Goal: Book appointment/travel/reservation

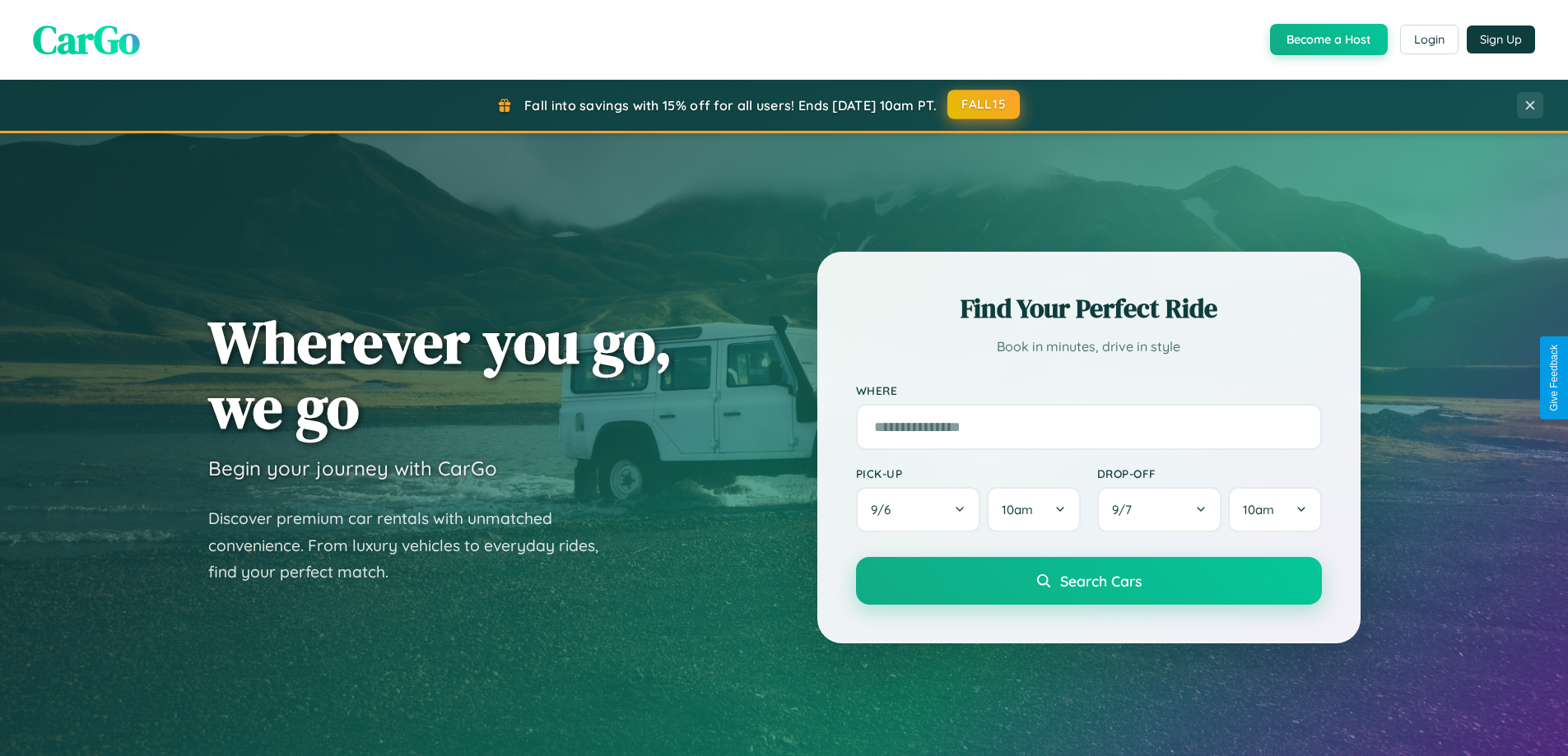
click at [984, 105] on button "FALL15" at bounding box center [983, 105] width 73 height 30
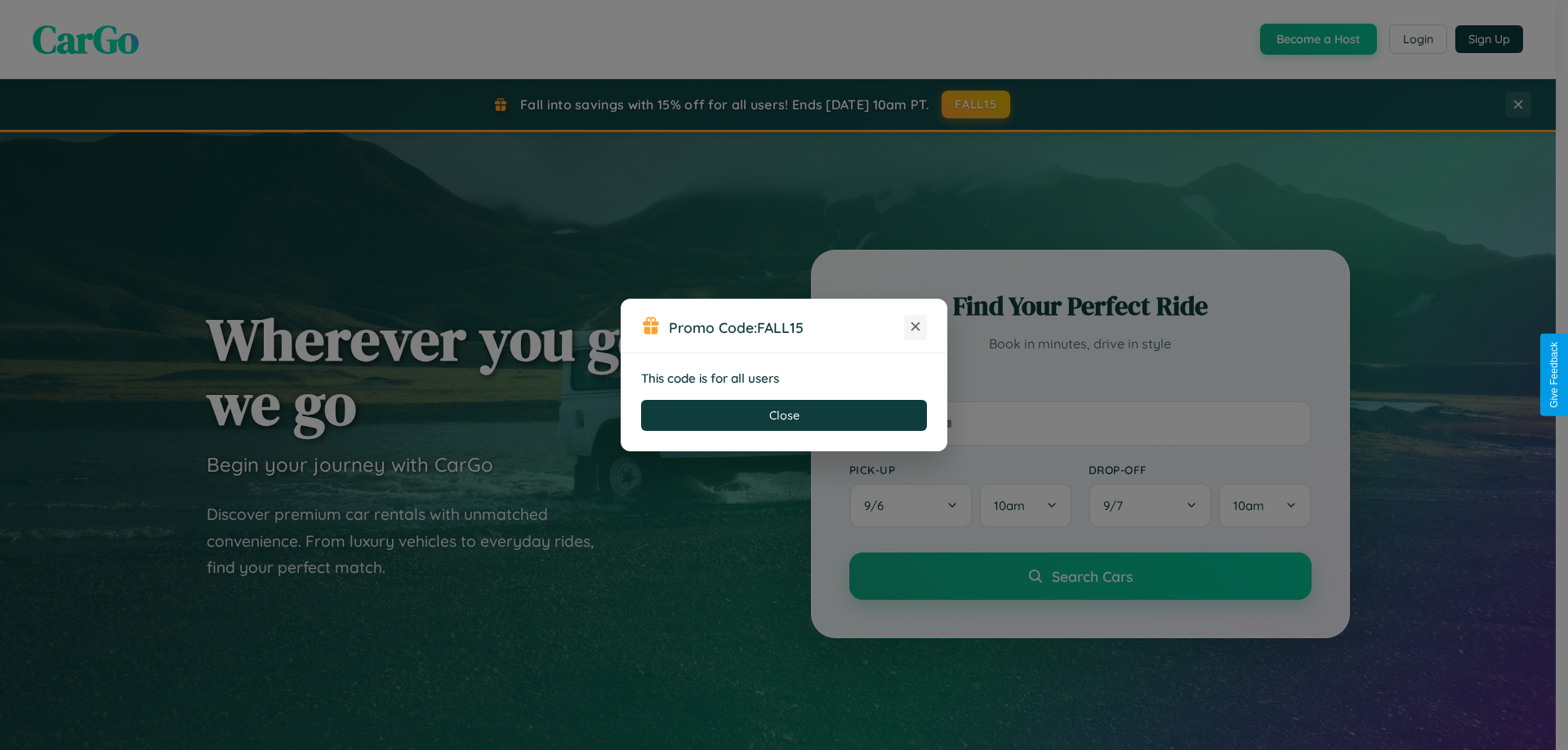
click at [915, 327] on icon at bounding box center [915, 326] width 16 height 16
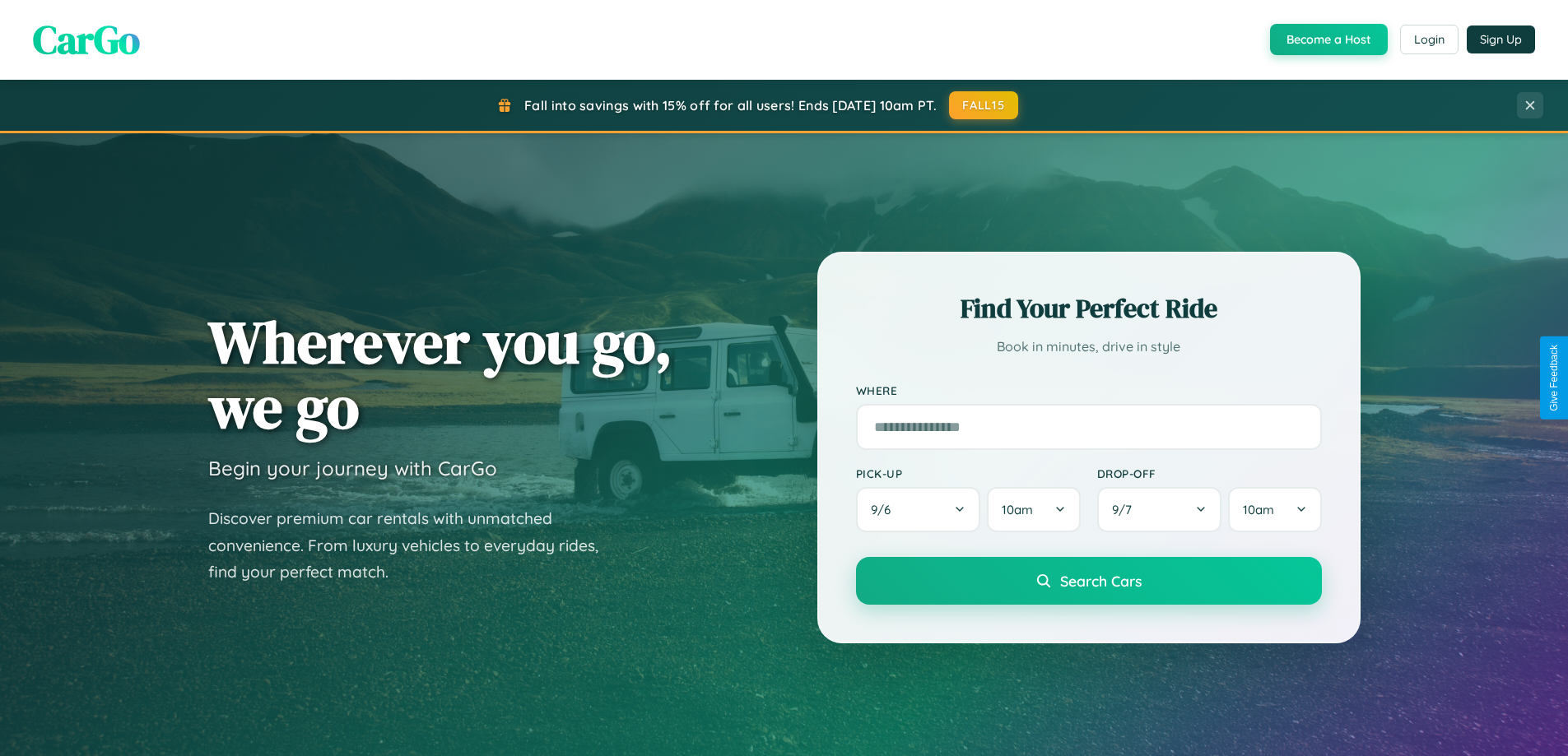
scroll to position [709, 0]
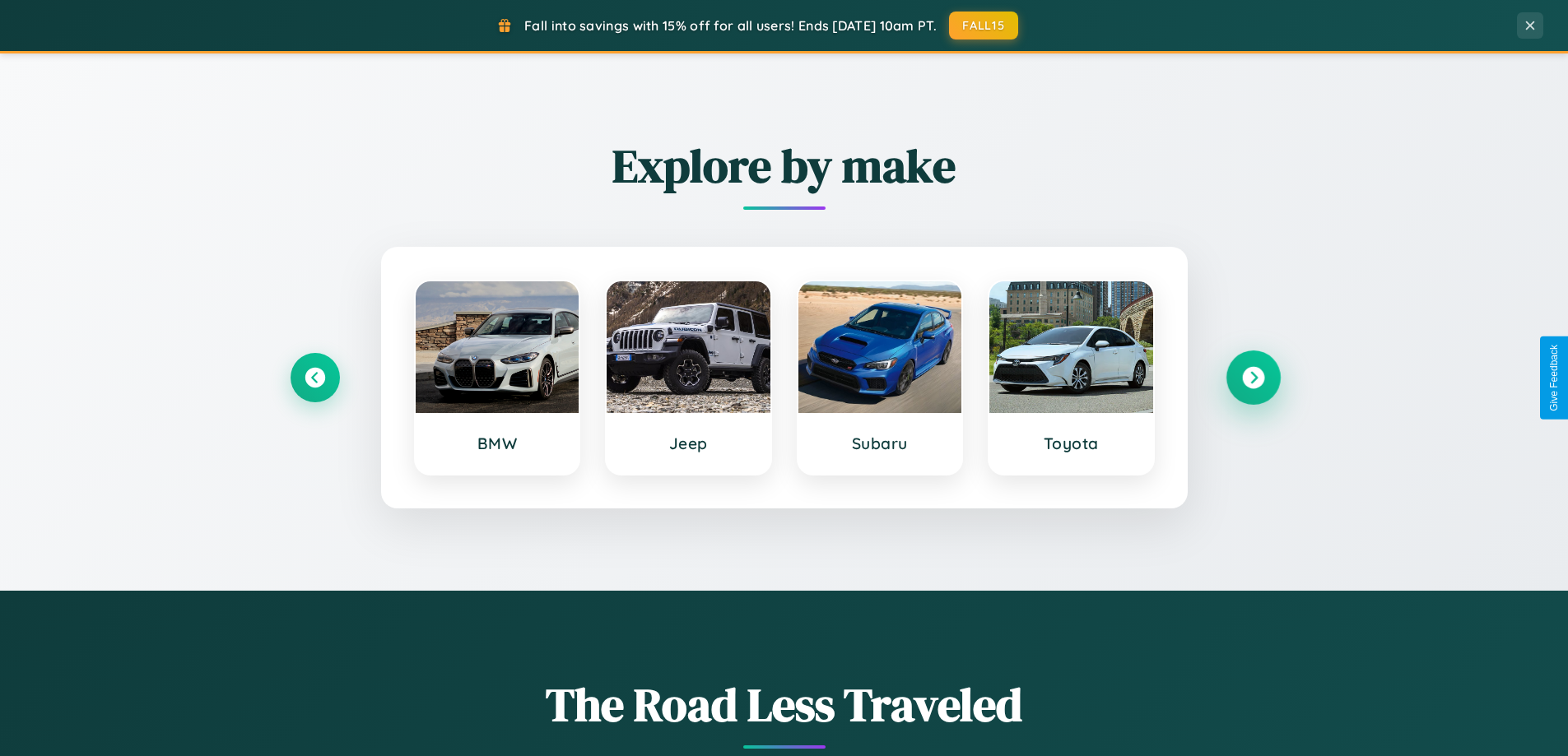
click at [1253, 378] on icon at bounding box center [1253, 378] width 22 height 22
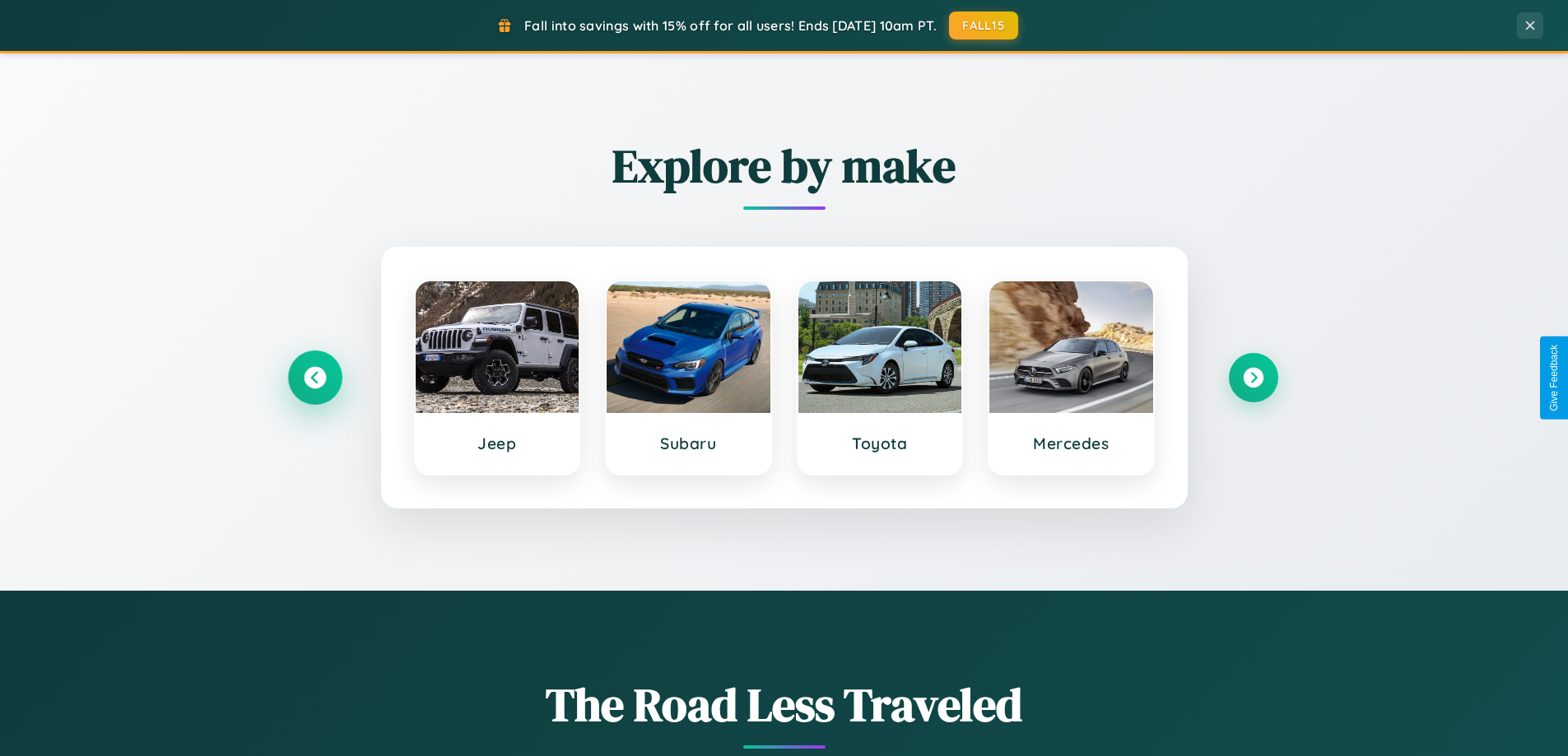
click at [314, 378] on icon at bounding box center [314, 378] width 22 height 22
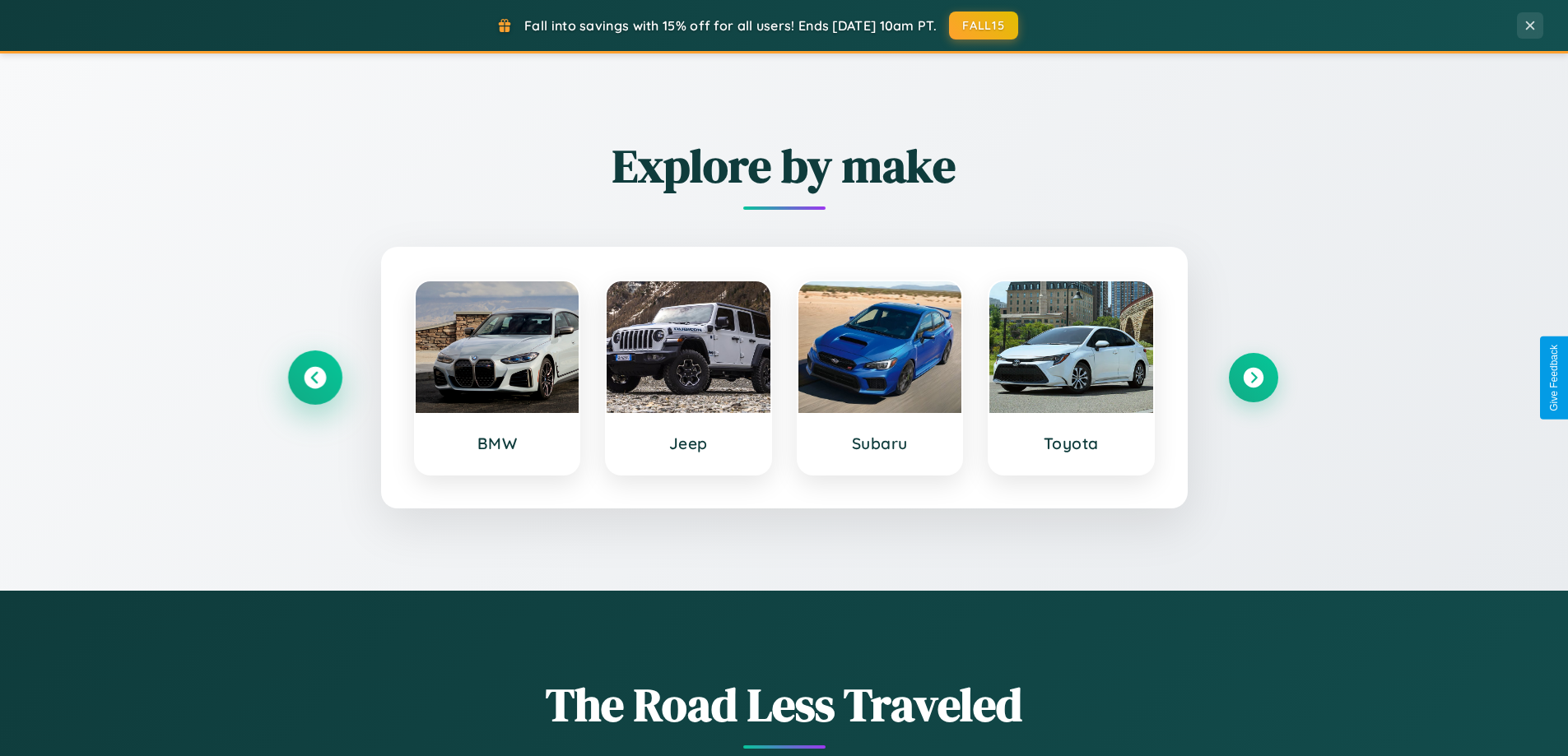
click at [314, 378] on icon at bounding box center [314, 378] width 22 height 22
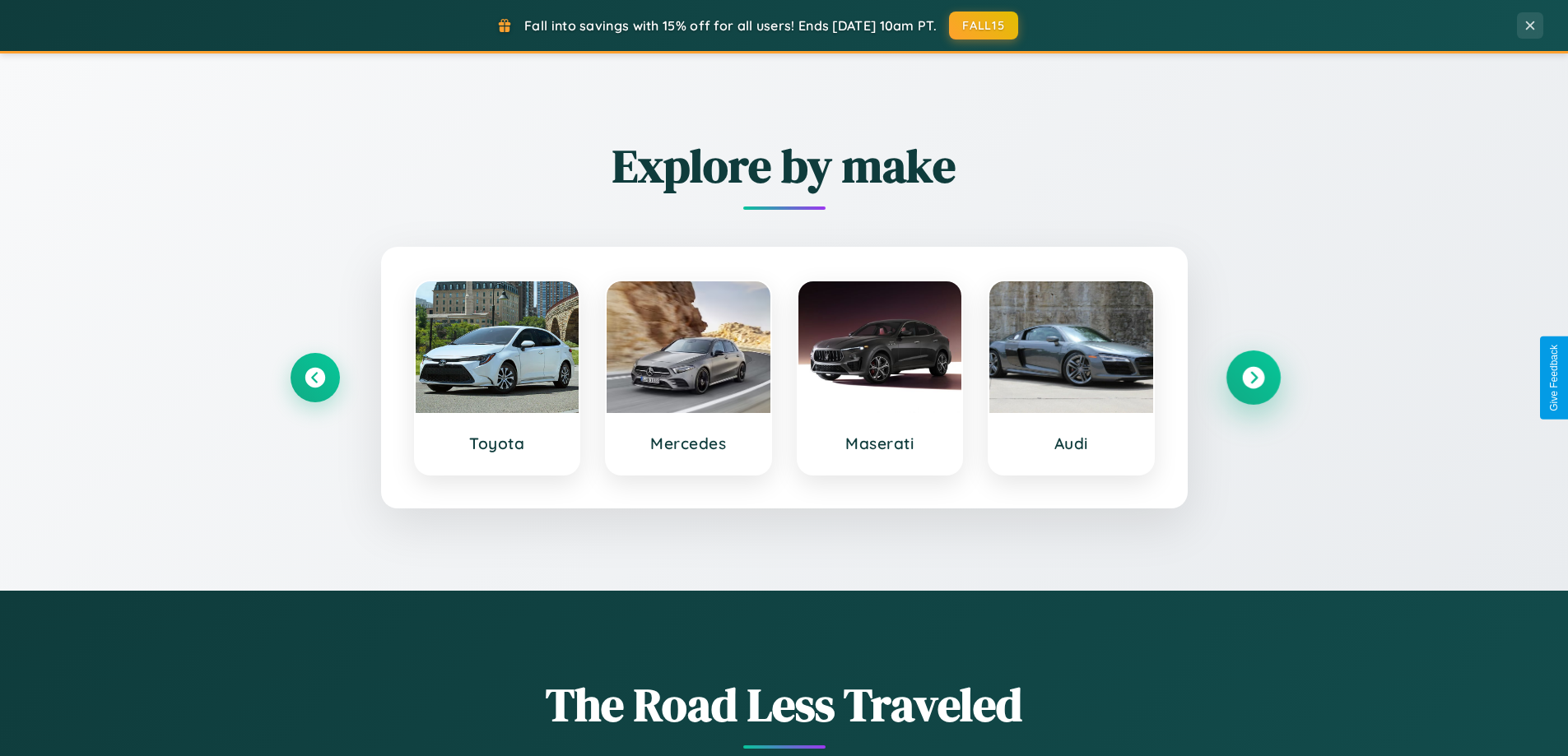
click at [1253, 378] on icon at bounding box center [1253, 378] width 22 height 22
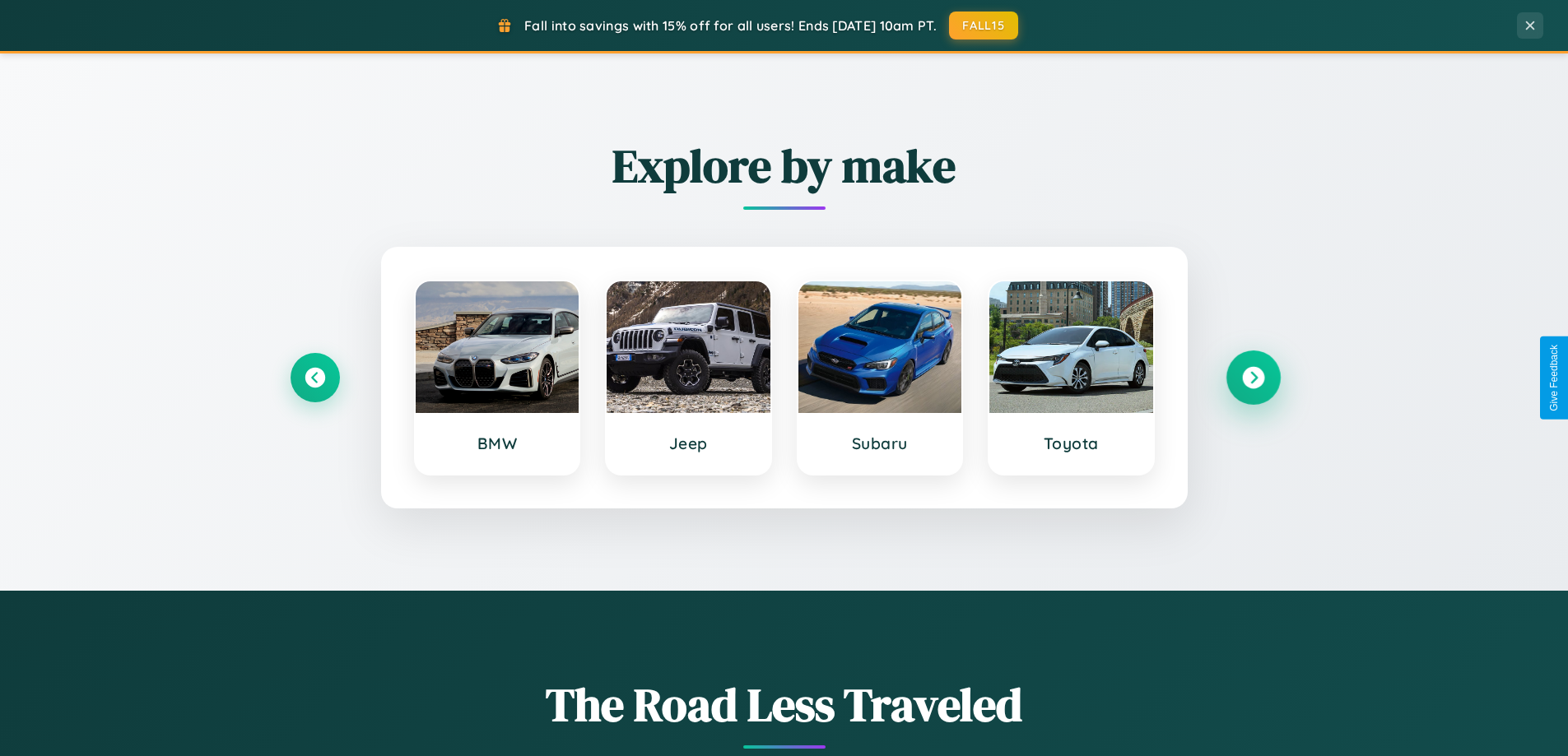
click at [1253, 378] on icon at bounding box center [1253, 378] width 22 height 22
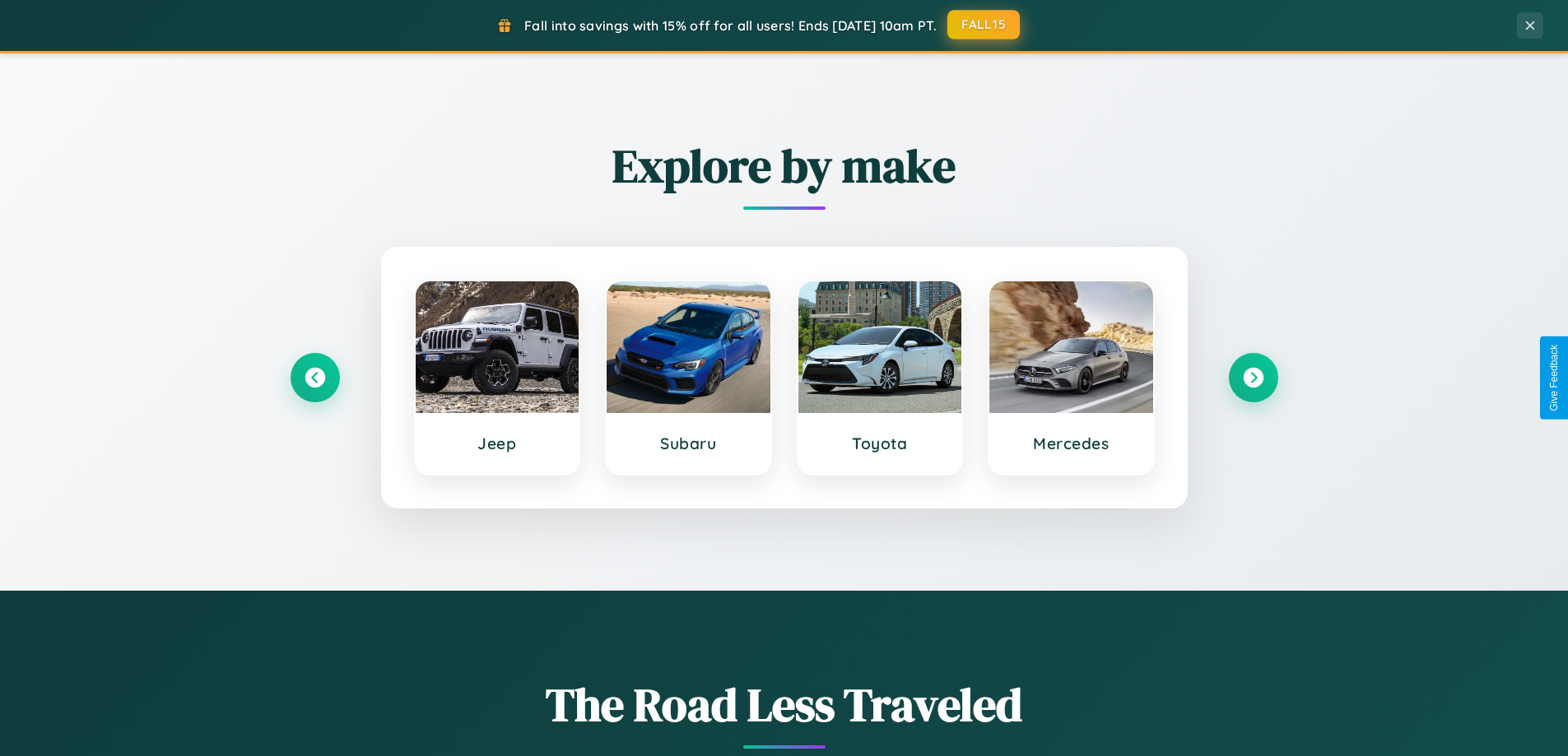
click at [984, 24] on button "FALL15" at bounding box center [983, 24] width 73 height 30
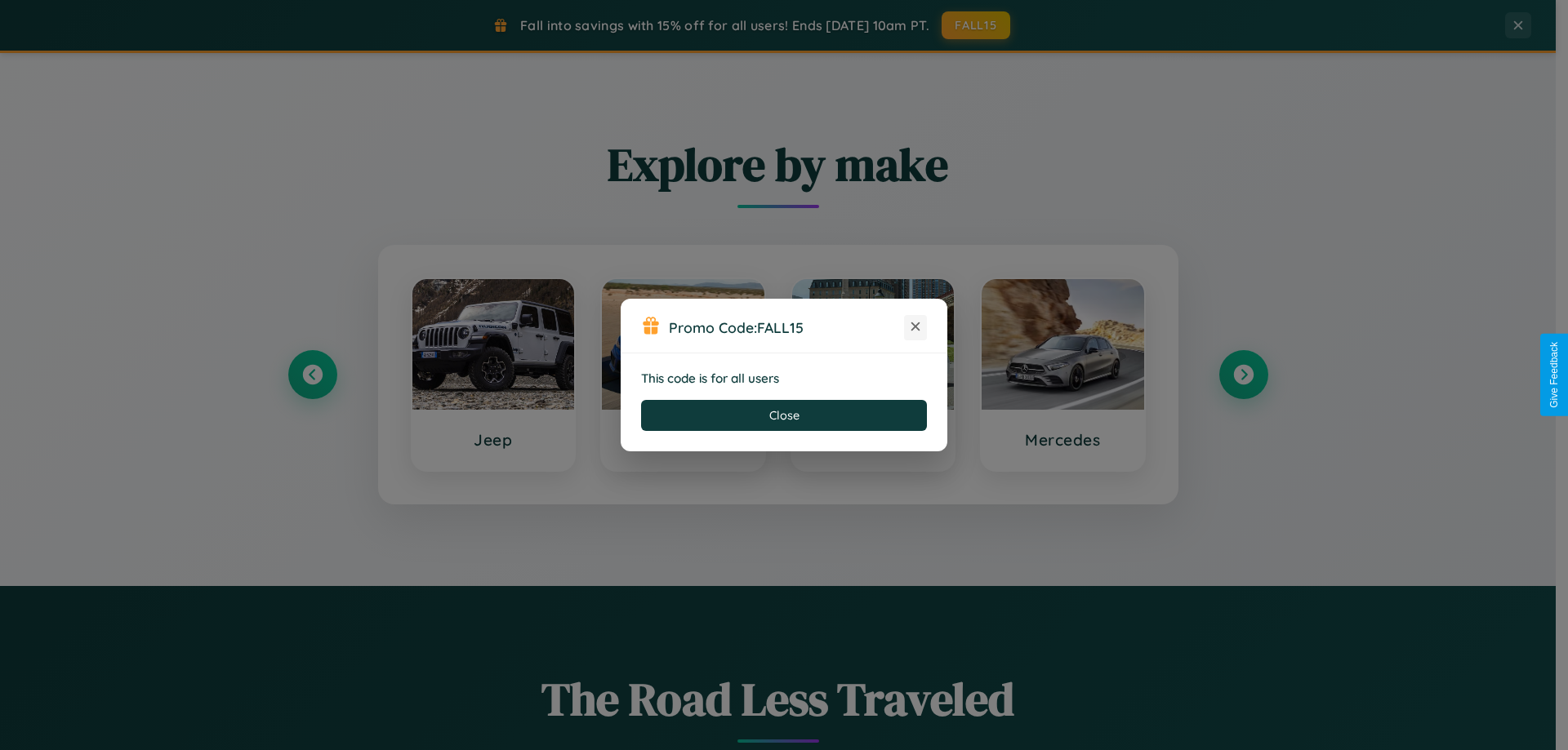
click at [915, 327] on icon at bounding box center [915, 326] width 16 height 16
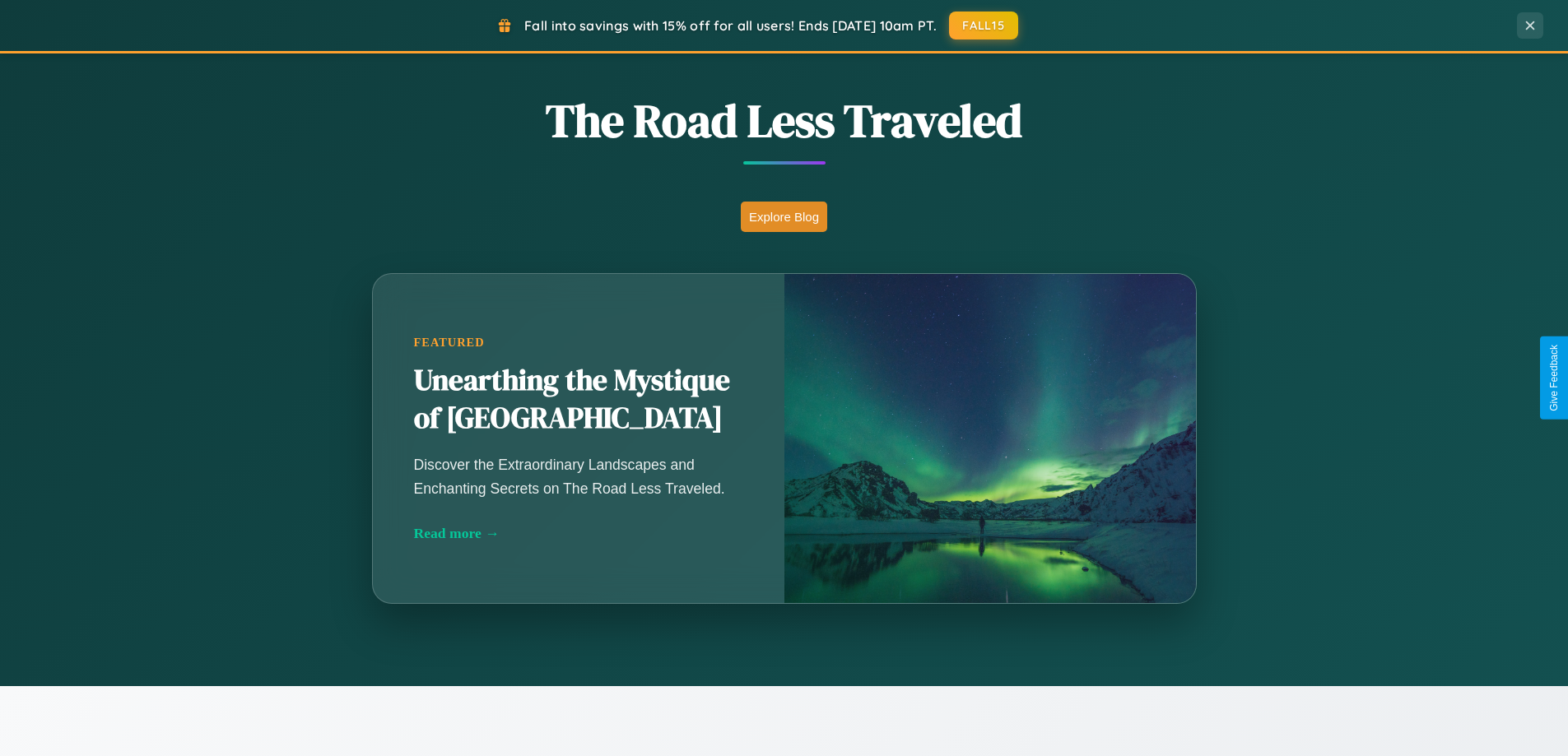
scroll to position [2643, 0]
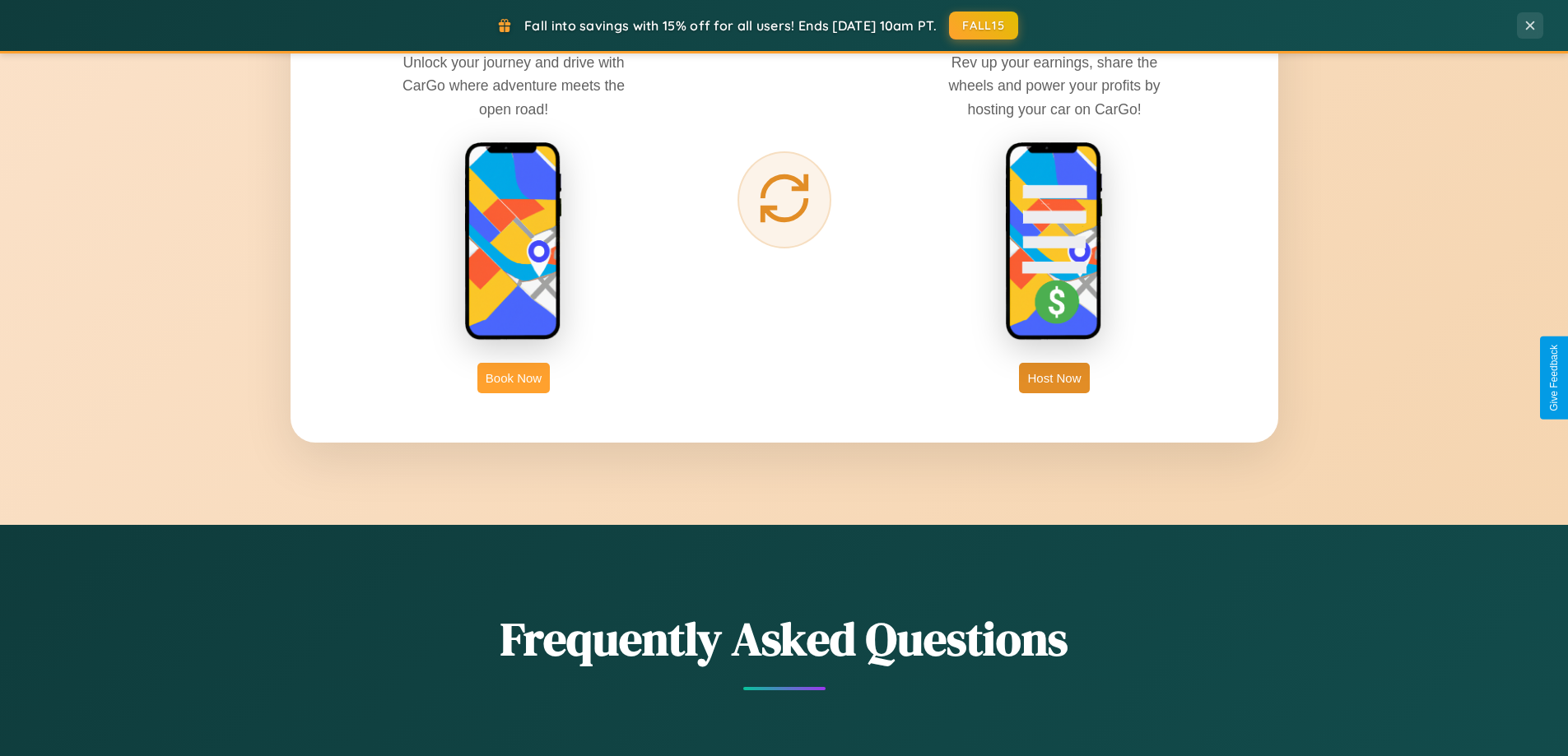
click at [514, 378] on button "Book Now" at bounding box center [513, 377] width 73 height 30
